Goal: Task Accomplishment & Management: Manage account settings

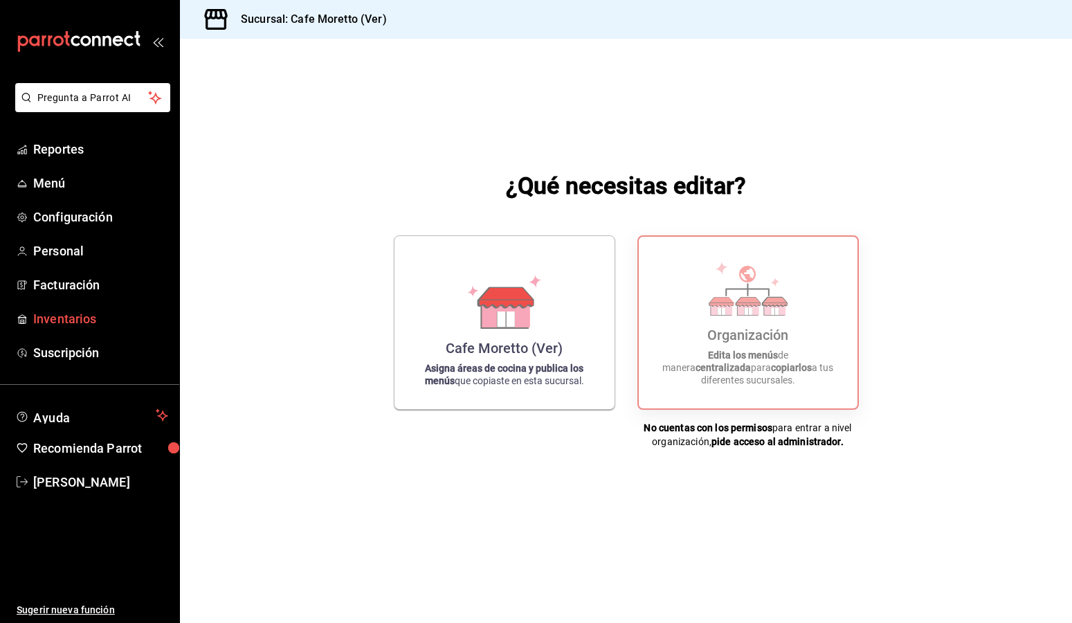
click at [56, 315] on span "Inventarios" at bounding box center [100, 318] width 135 height 19
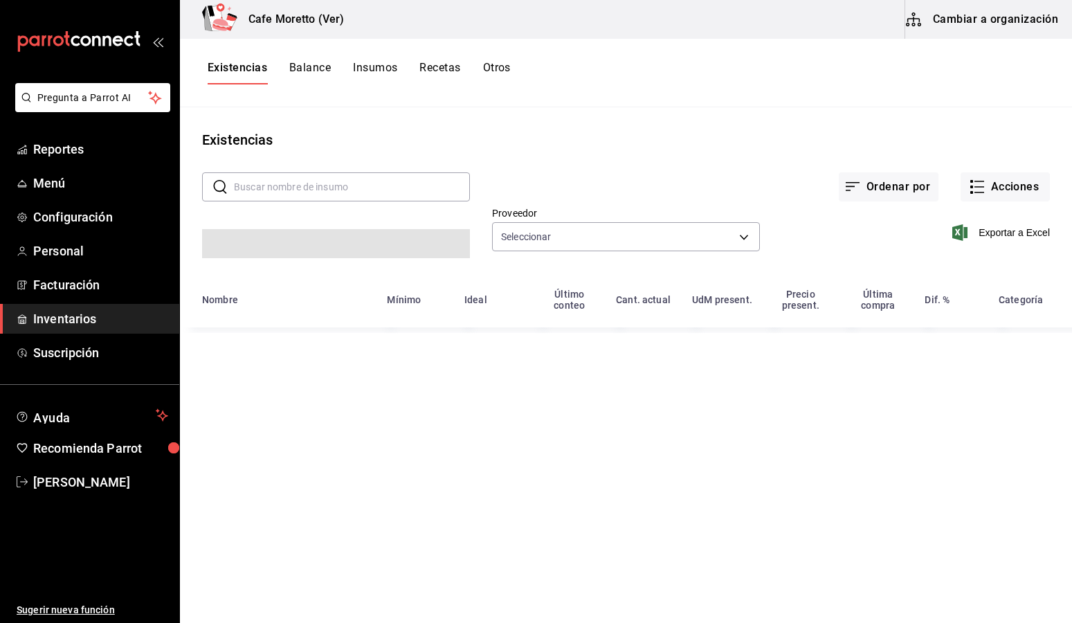
type input "5844f31e-a0f9-474b-ad89-3f19a2fd211c,4c5dd259-2436-4c33-b50f-eefb2283cb4b,71dff…"
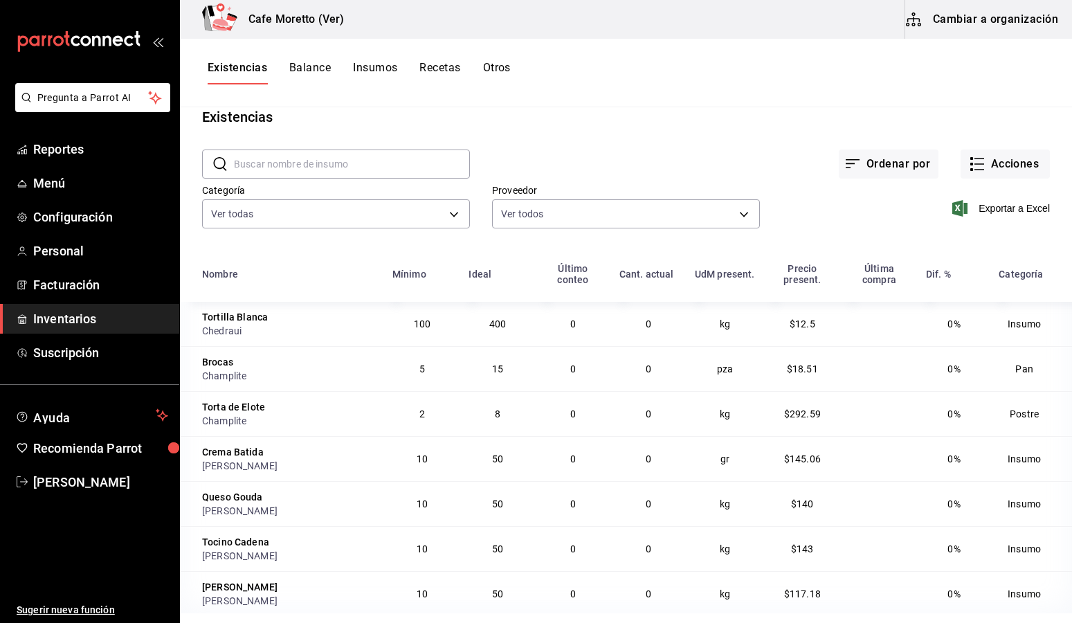
scroll to position [33, 0]
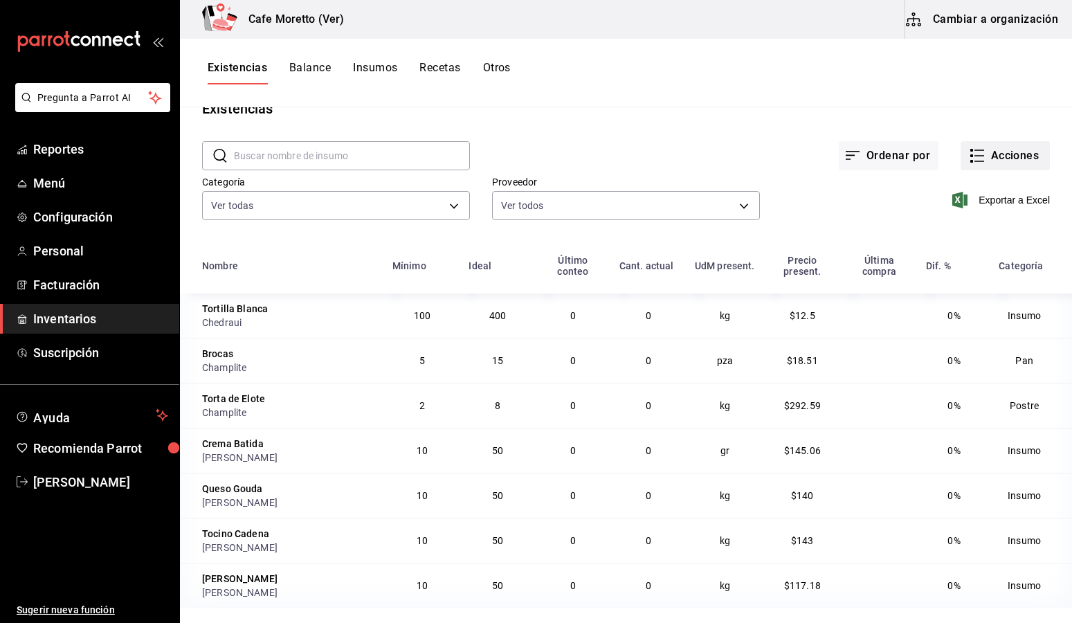
click at [969, 152] on icon "button" at bounding box center [977, 155] width 17 height 17
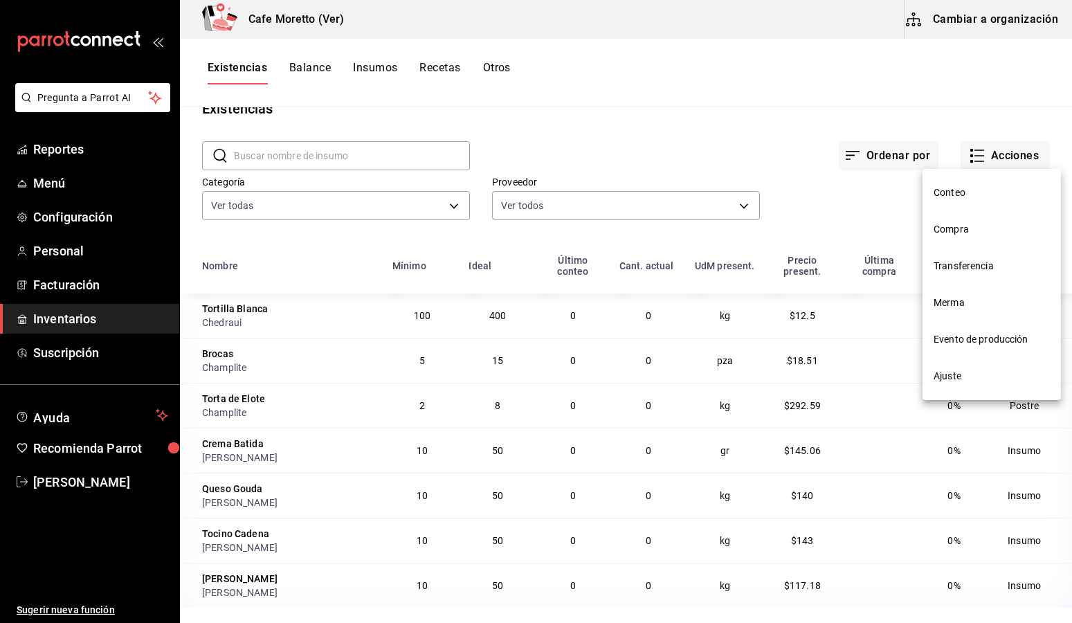
click at [947, 376] on span "Ajuste" at bounding box center [991, 376] width 116 height 15
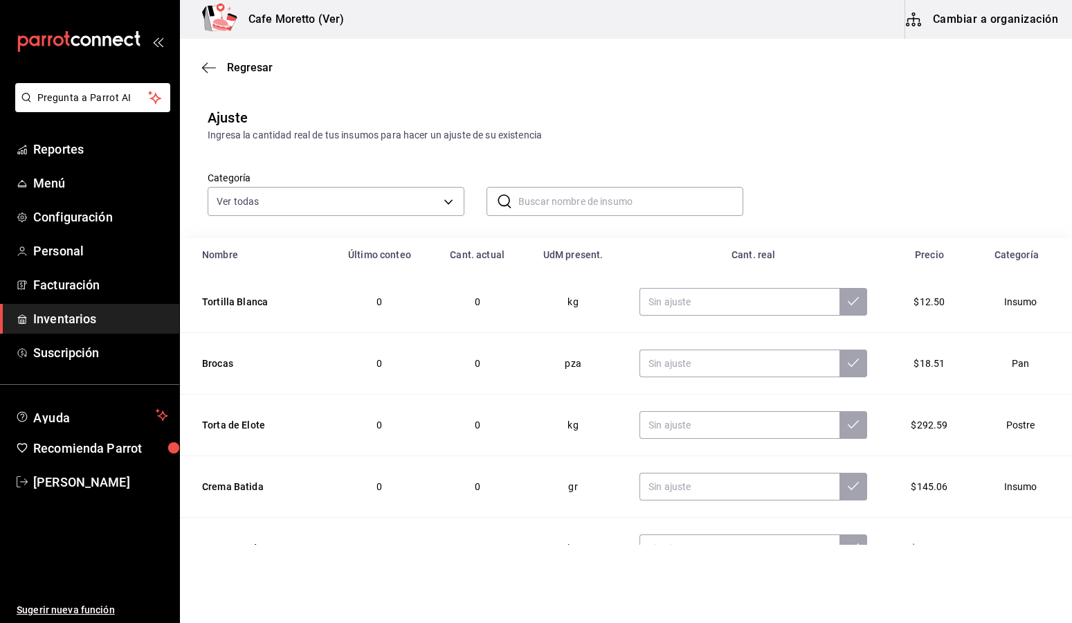
click at [201, 64] on div "Regresar" at bounding box center [626, 67] width 892 height 35
click at [207, 66] on icon "button" at bounding box center [209, 68] width 14 height 12
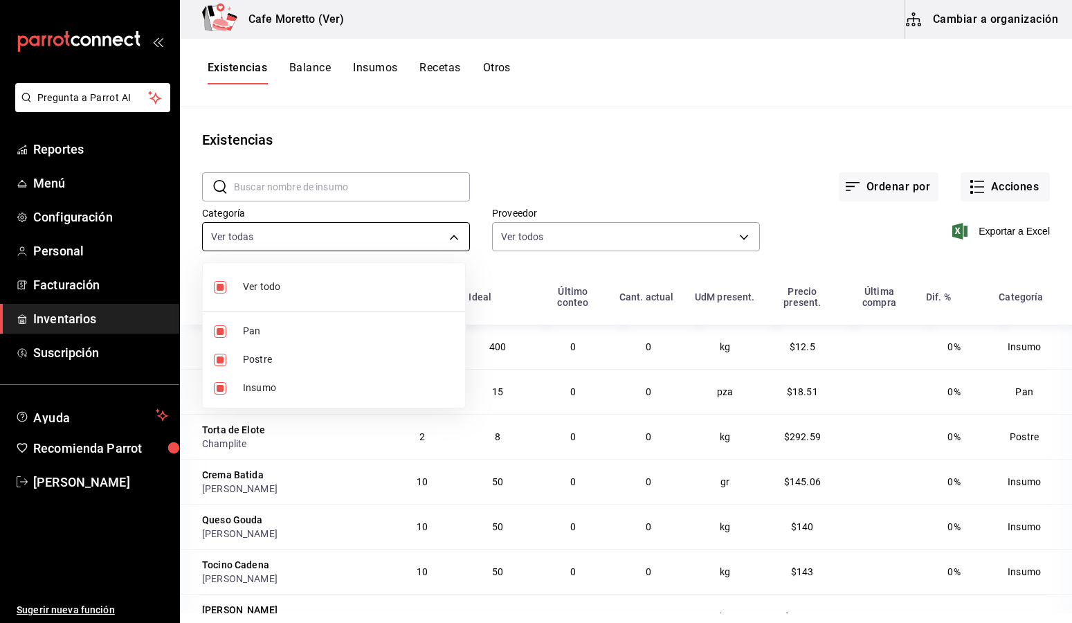
click at [448, 241] on body "Pregunta a Parrot AI Reportes Menú Configuración Personal Facturación Inventari…" at bounding box center [536, 306] width 1072 height 613
click at [570, 114] on div at bounding box center [536, 311] width 1072 height 623
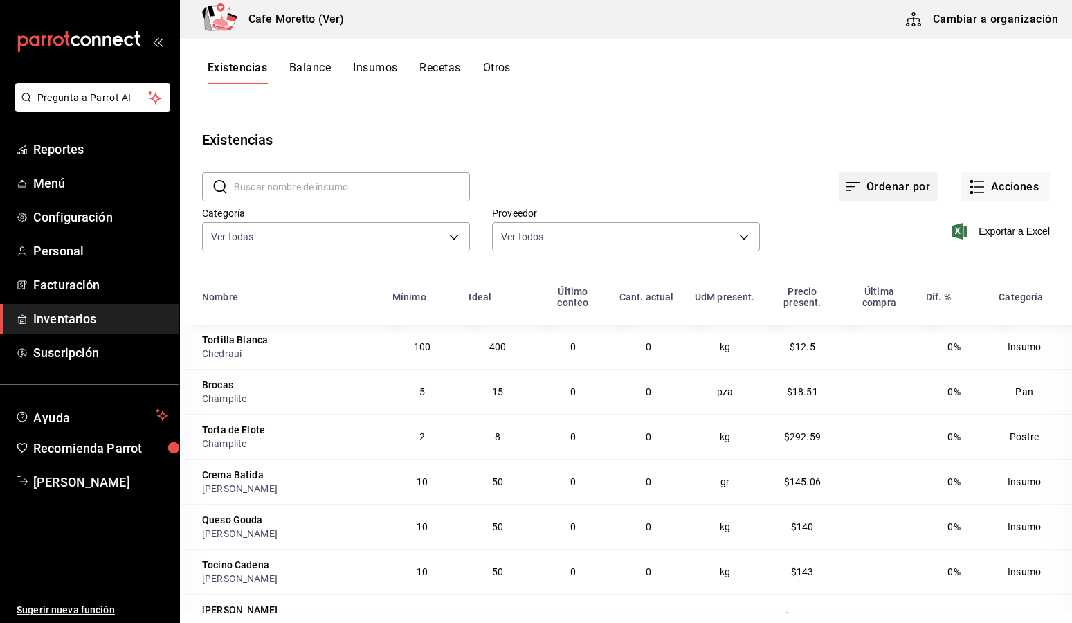
click at [844, 185] on icon "button" at bounding box center [852, 186] width 17 height 17
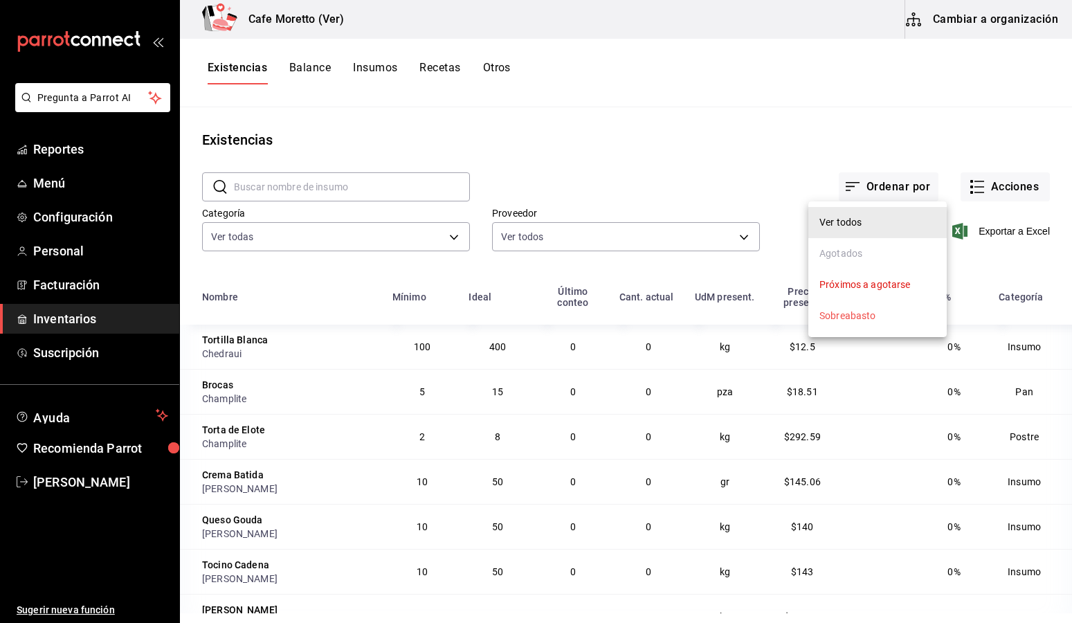
click at [697, 135] on div at bounding box center [536, 311] width 1072 height 623
